Goal: Complete application form

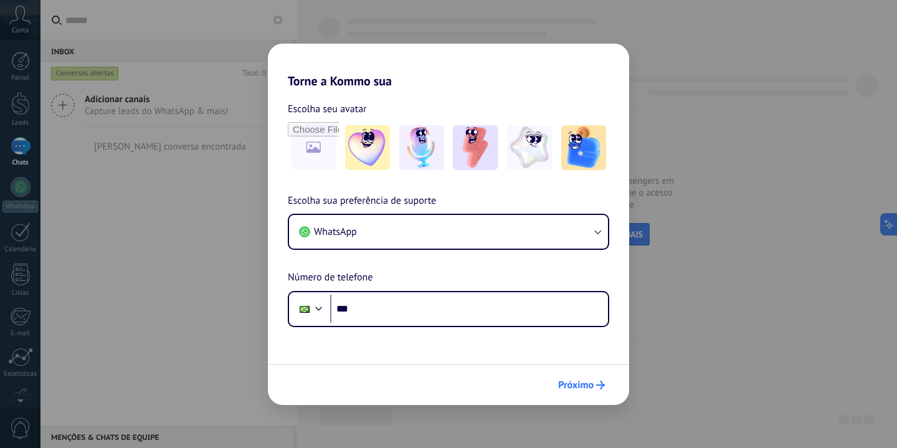
click at [582, 388] on span "Próximo" at bounding box center [576, 385] width 36 height 9
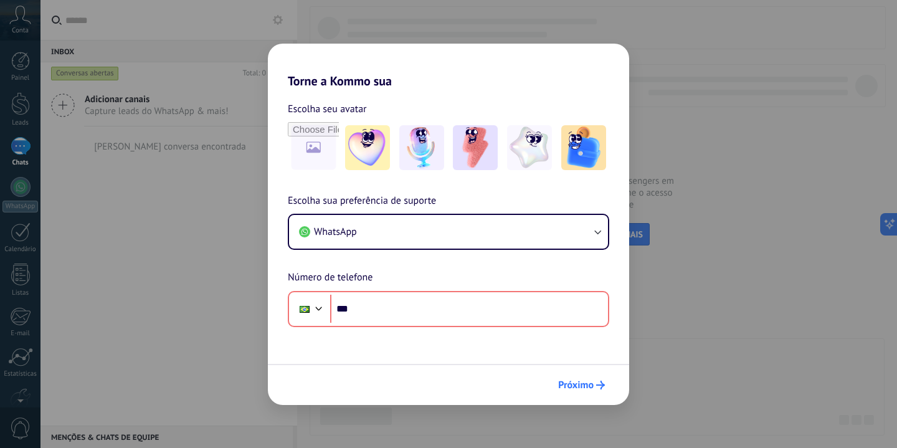
click at [582, 388] on span "Próximo" at bounding box center [576, 385] width 36 height 9
